Goal: Check status

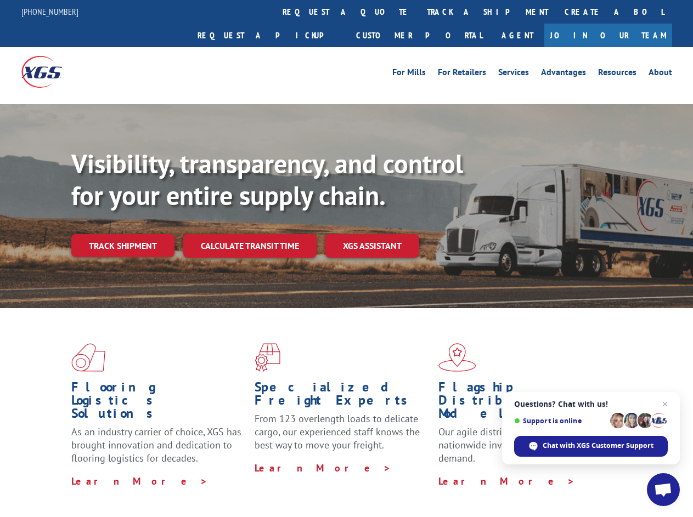
click at [346, 258] on div "Visibility, transparency, and control for your entire supply chain. Track shipm…" at bounding box center [382, 224] width 622 height 153
click at [419, 12] on link "track a shipment" at bounding box center [488, 12] width 138 height 24
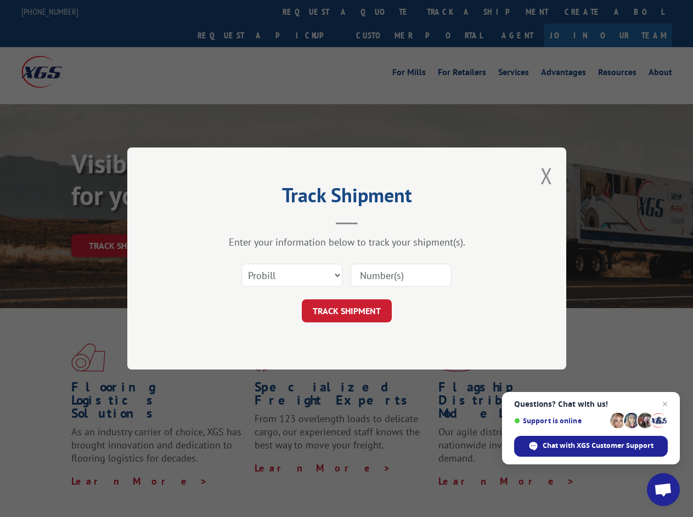
click at [383, 12] on div "Track Shipment Enter your information below to track your shipment(s). Select c…" at bounding box center [346, 258] width 693 height 517
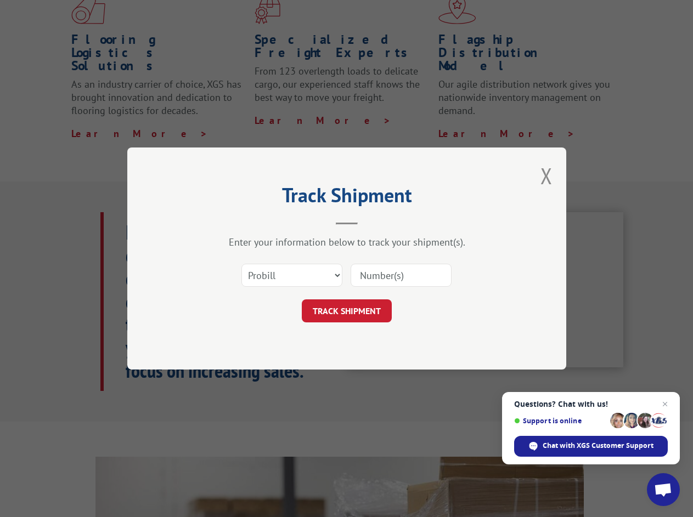
click at [452, 12] on div "Track Shipment Enter your information below to track your shipment(s). Select c…" at bounding box center [346, 258] width 693 height 517
click at [122, 222] on div "Track Shipment Enter your information below to track your shipment(s). Select c…" at bounding box center [346, 258] width 693 height 517
click at [249, 222] on header "Track Shipment" at bounding box center [346, 206] width 329 height 37
click at [373, 222] on header "Track Shipment" at bounding box center [346, 206] width 329 height 37
click at [663, 490] on span "Open chat" at bounding box center [663, 490] width 18 height 15
